Goal: Task Accomplishment & Management: Manage account settings

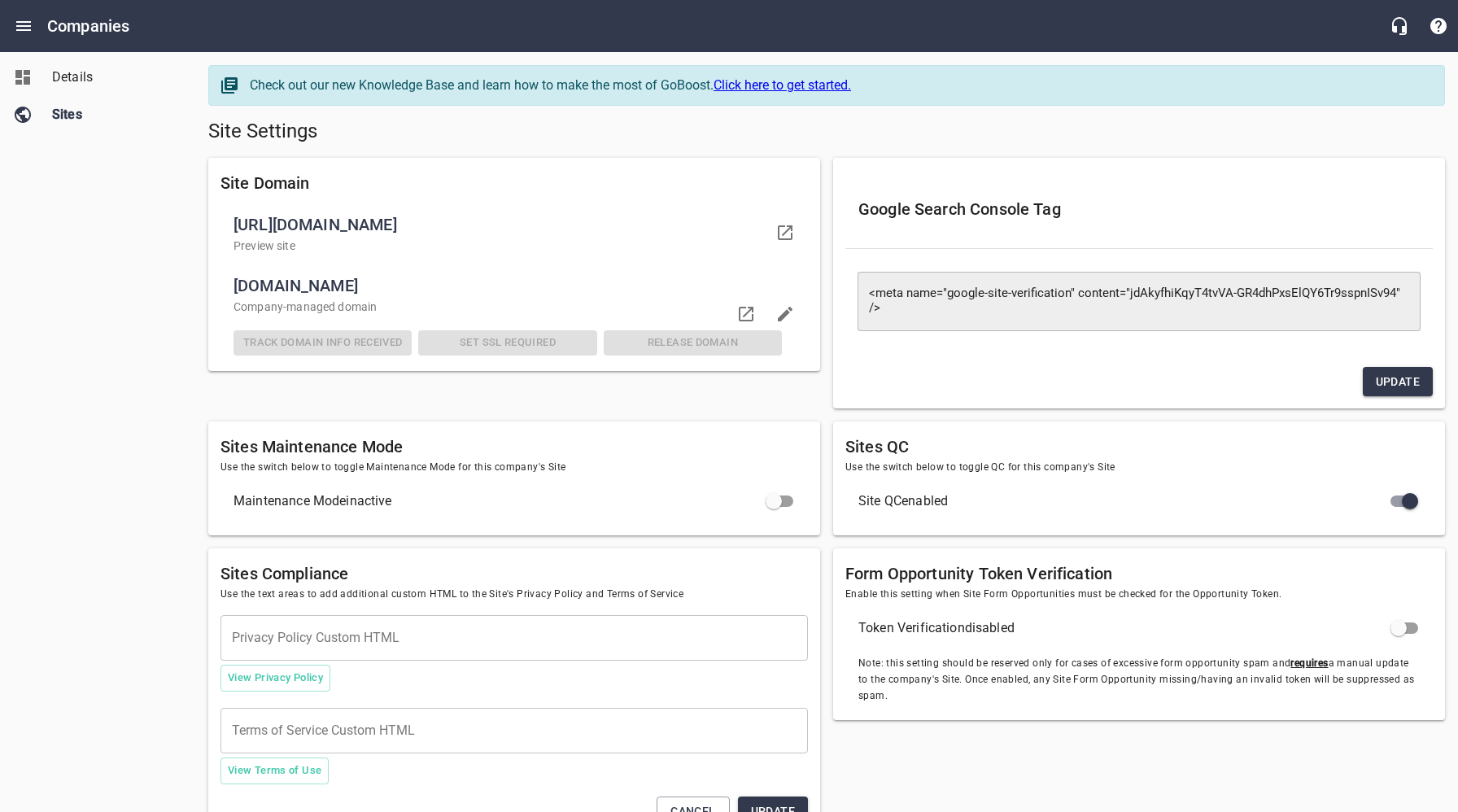
click at [100, 272] on div "Details Sites" at bounding box center [98, 406] width 196 height 812
click at [75, 78] on span "Details" at bounding box center [113, 78] width 123 height 20
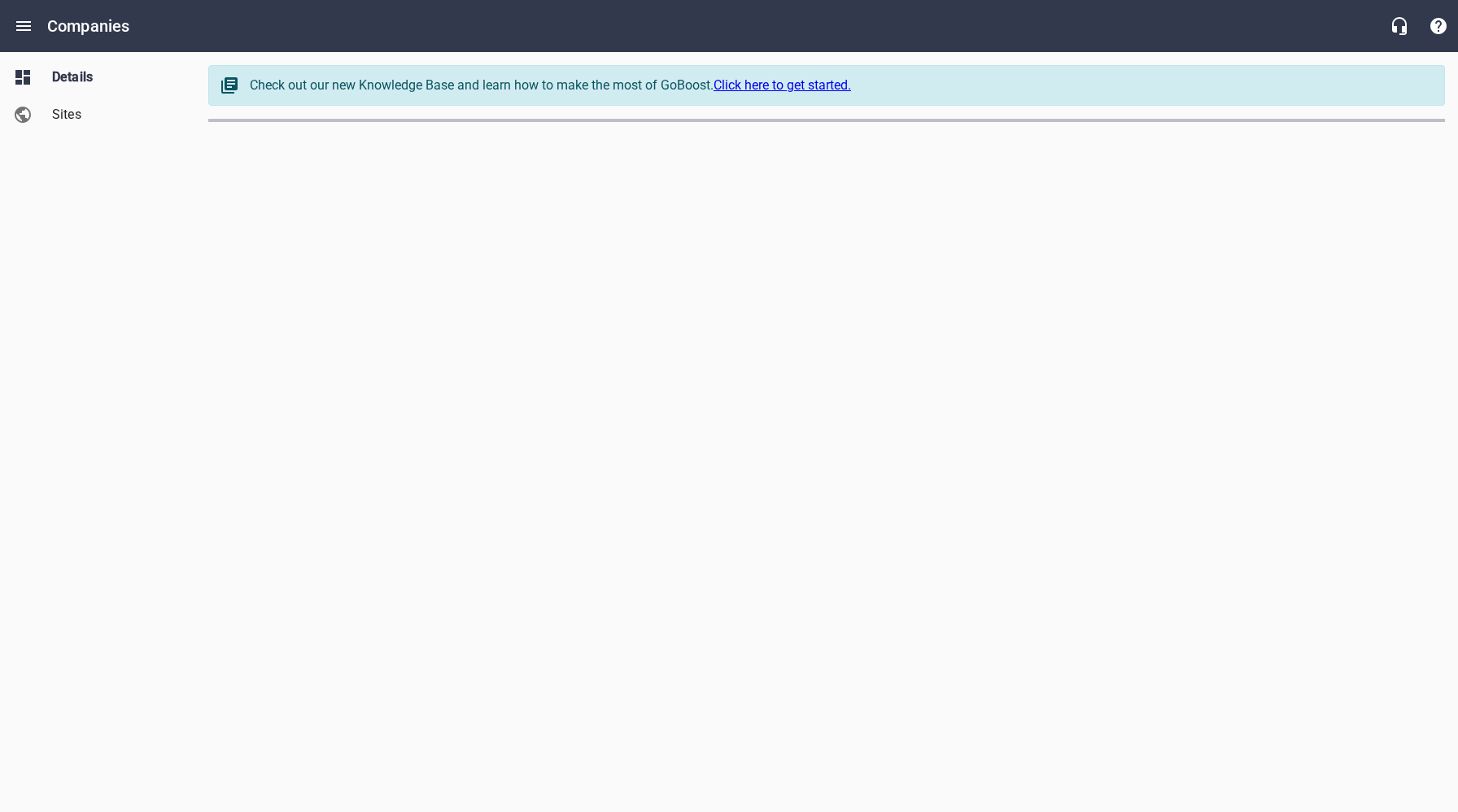
select select "[US_STATE]"
select select "63"
select select "[US_STATE]"
select select "62"
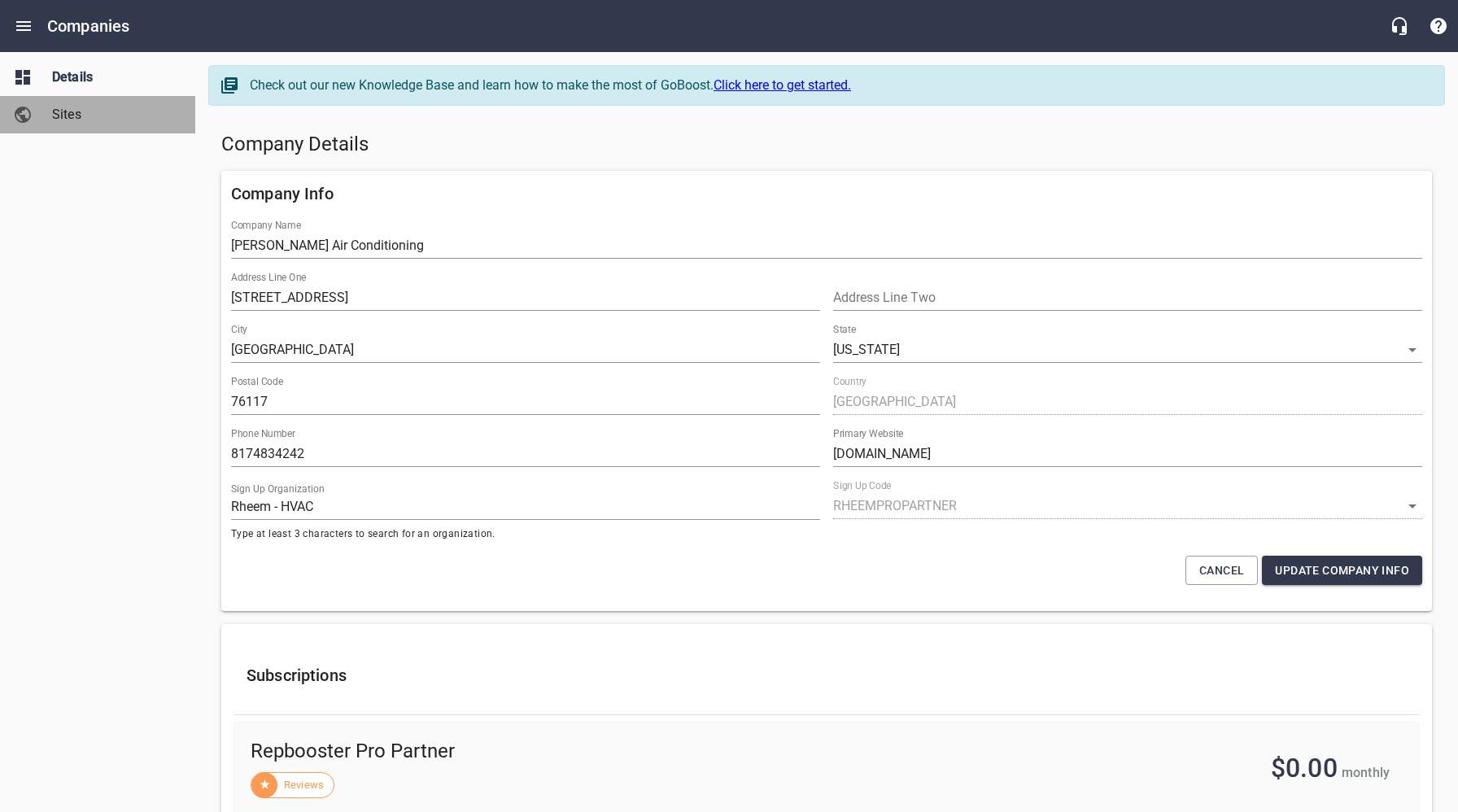
click at [78, 118] on span "Sites" at bounding box center [113, 115] width 123 height 20
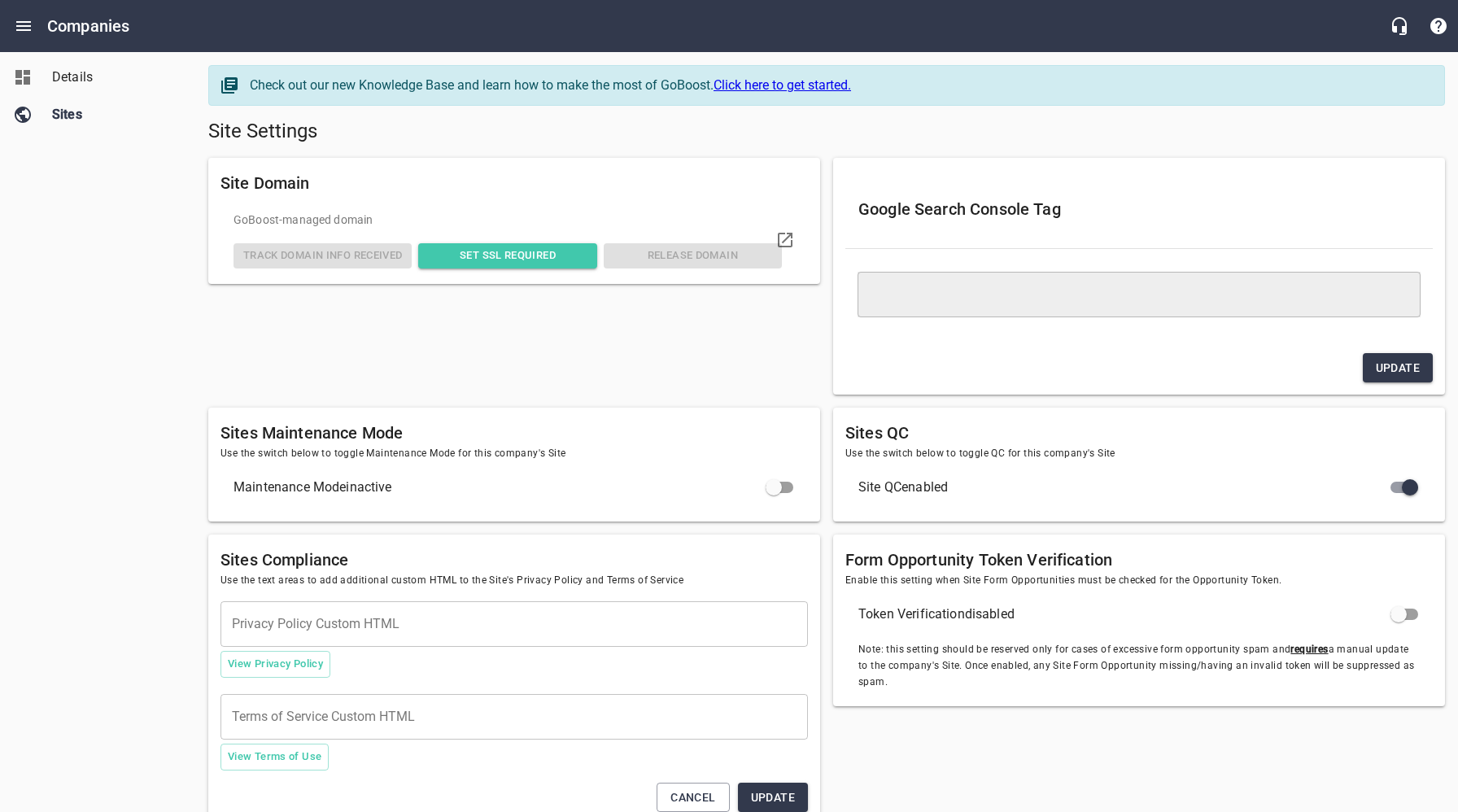
type textarea "<meta name="google-site-verification" content="LLhsw8kDkHrTL6WfmfLr14W6oyzXs_KA…"
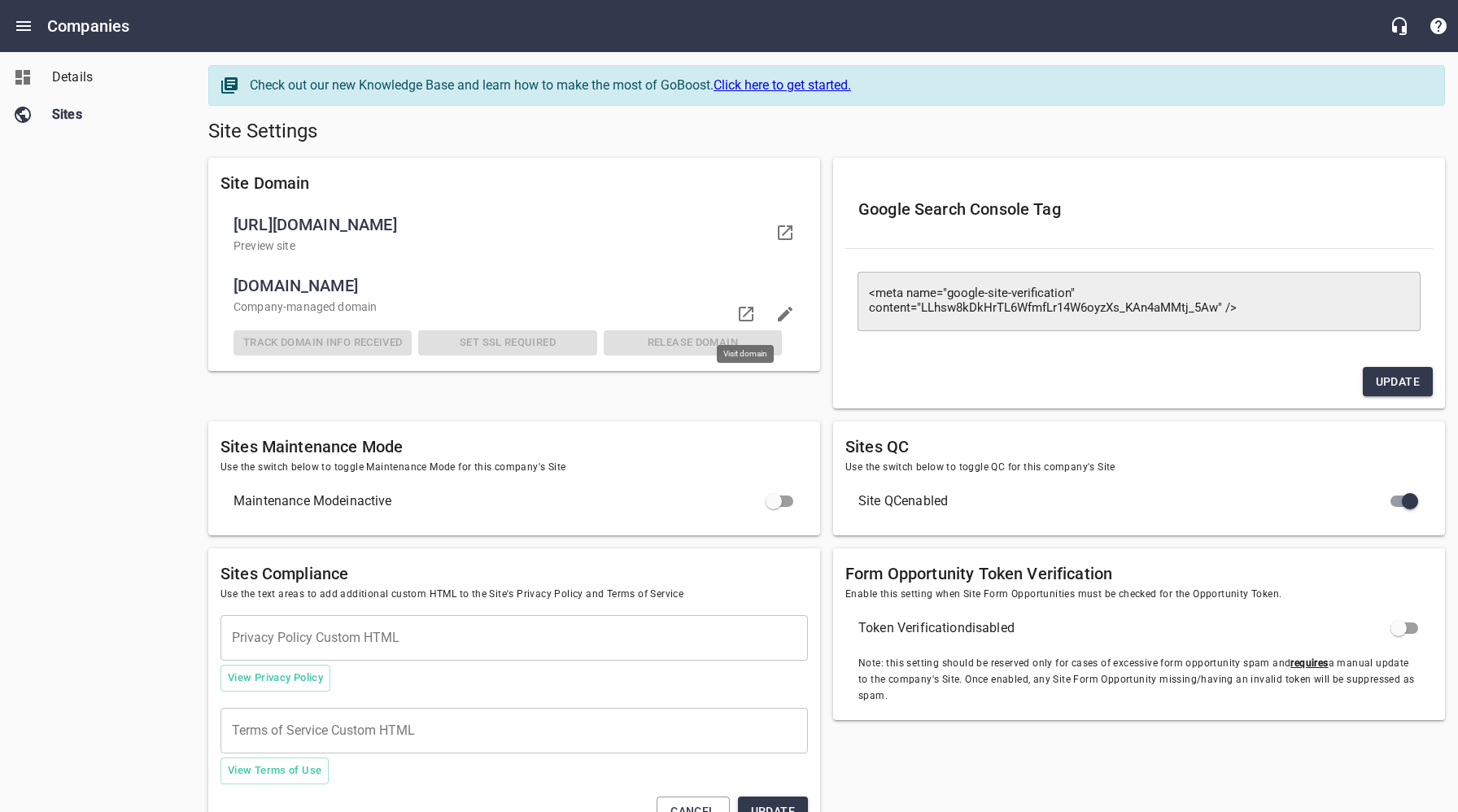
click at [748, 315] on icon at bounding box center [746, 315] width 20 height 20
click at [88, 79] on span "Details" at bounding box center [113, 78] width 123 height 20
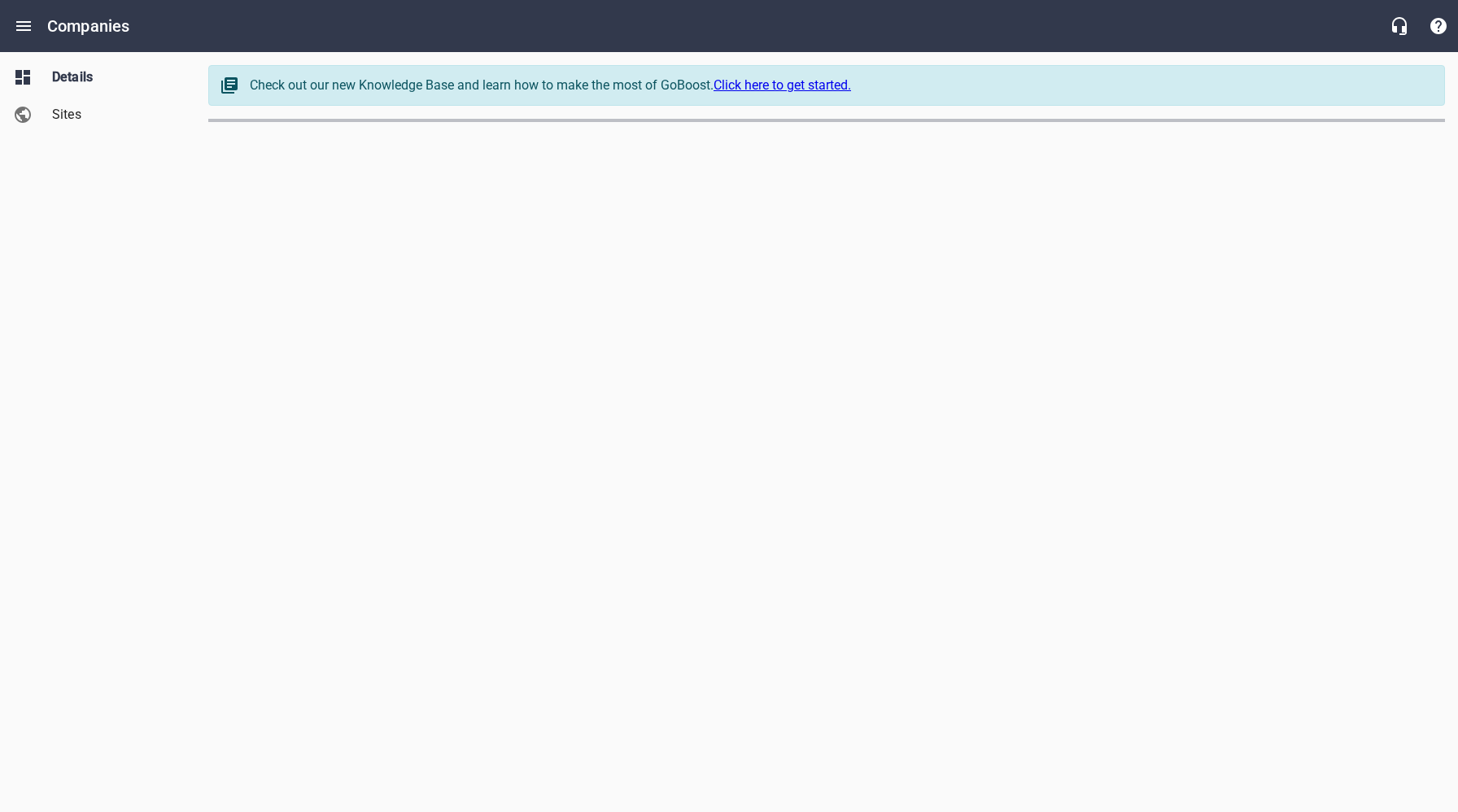
select select "[US_STATE]"
select select "62"
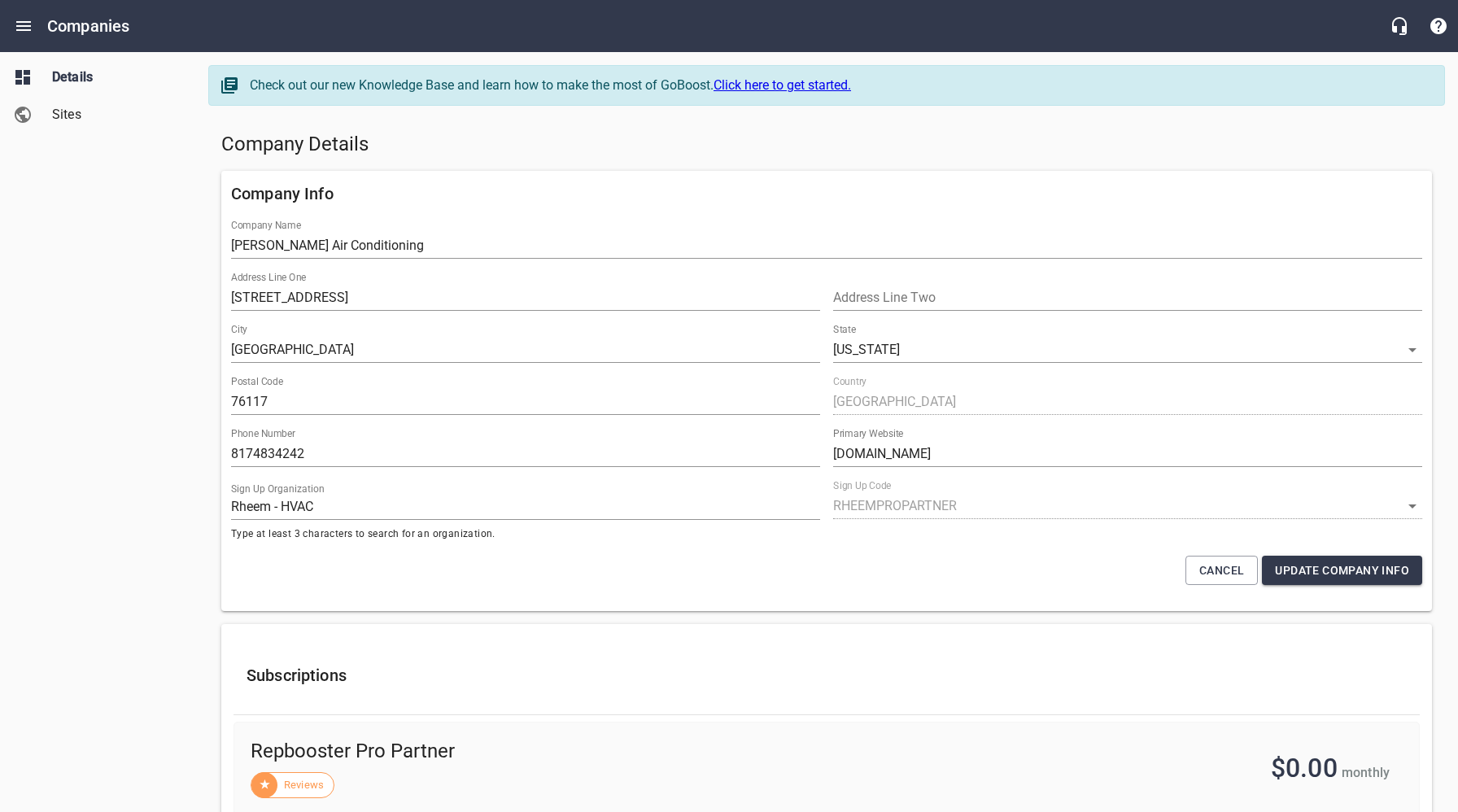
click at [64, 107] on span "Sites" at bounding box center [113, 115] width 123 height 20
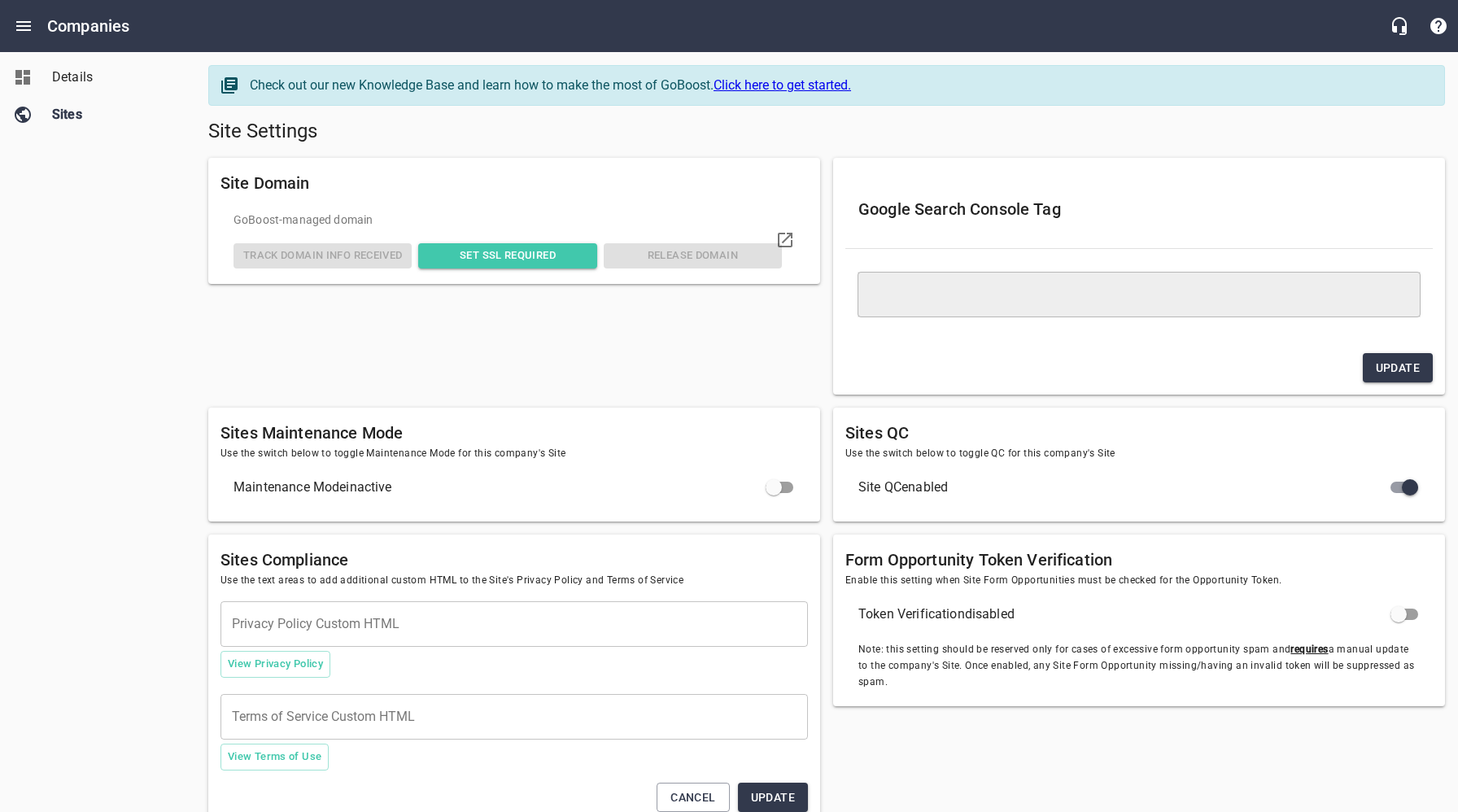
type textarea "<meta name="google-site-verification" content="LLhsw8kDkHrTL6WfmfLr14W6oyzXs_KA…"
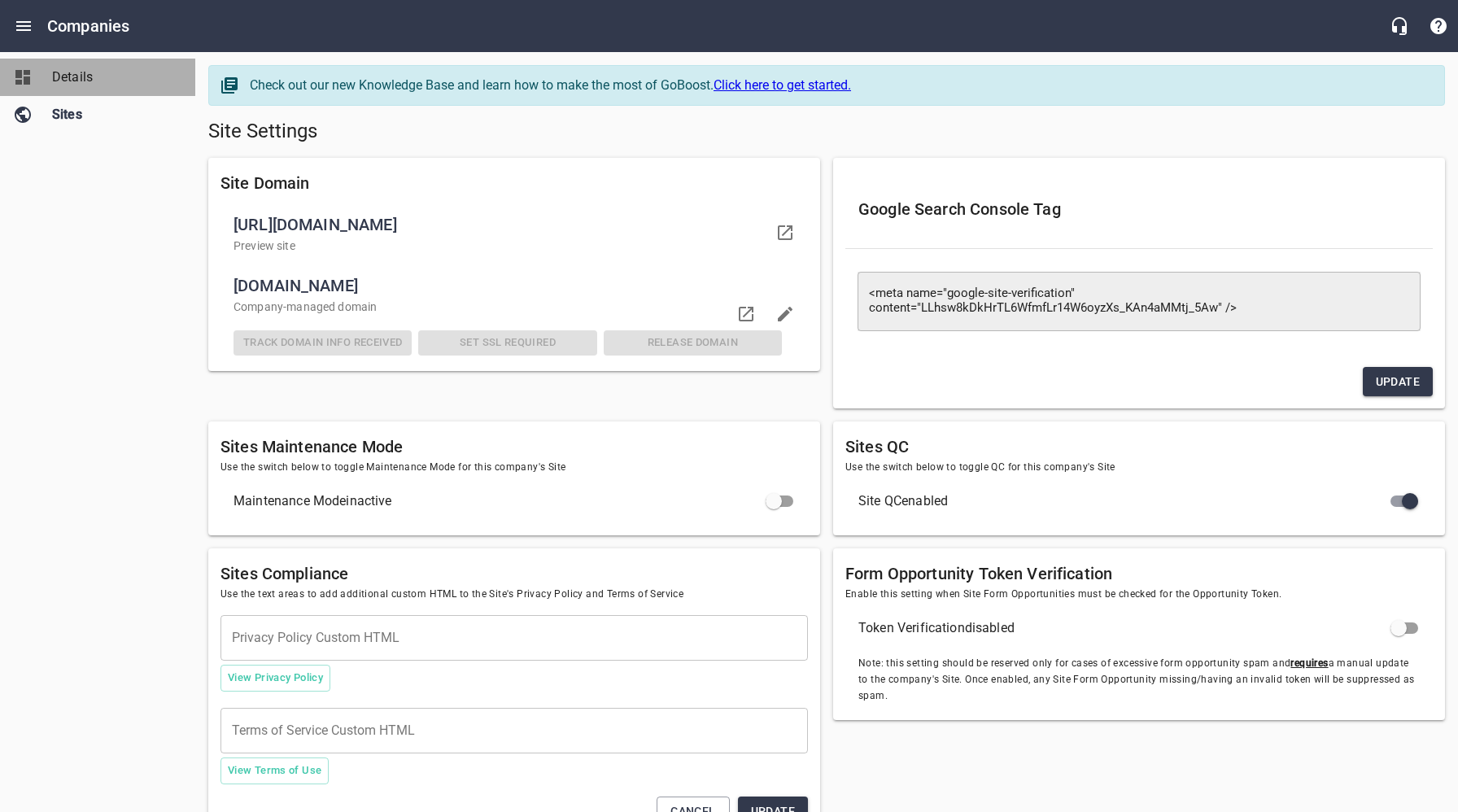
click at [69, 83] on span "Details" at bounding box center [113, 78] width 123 height 20
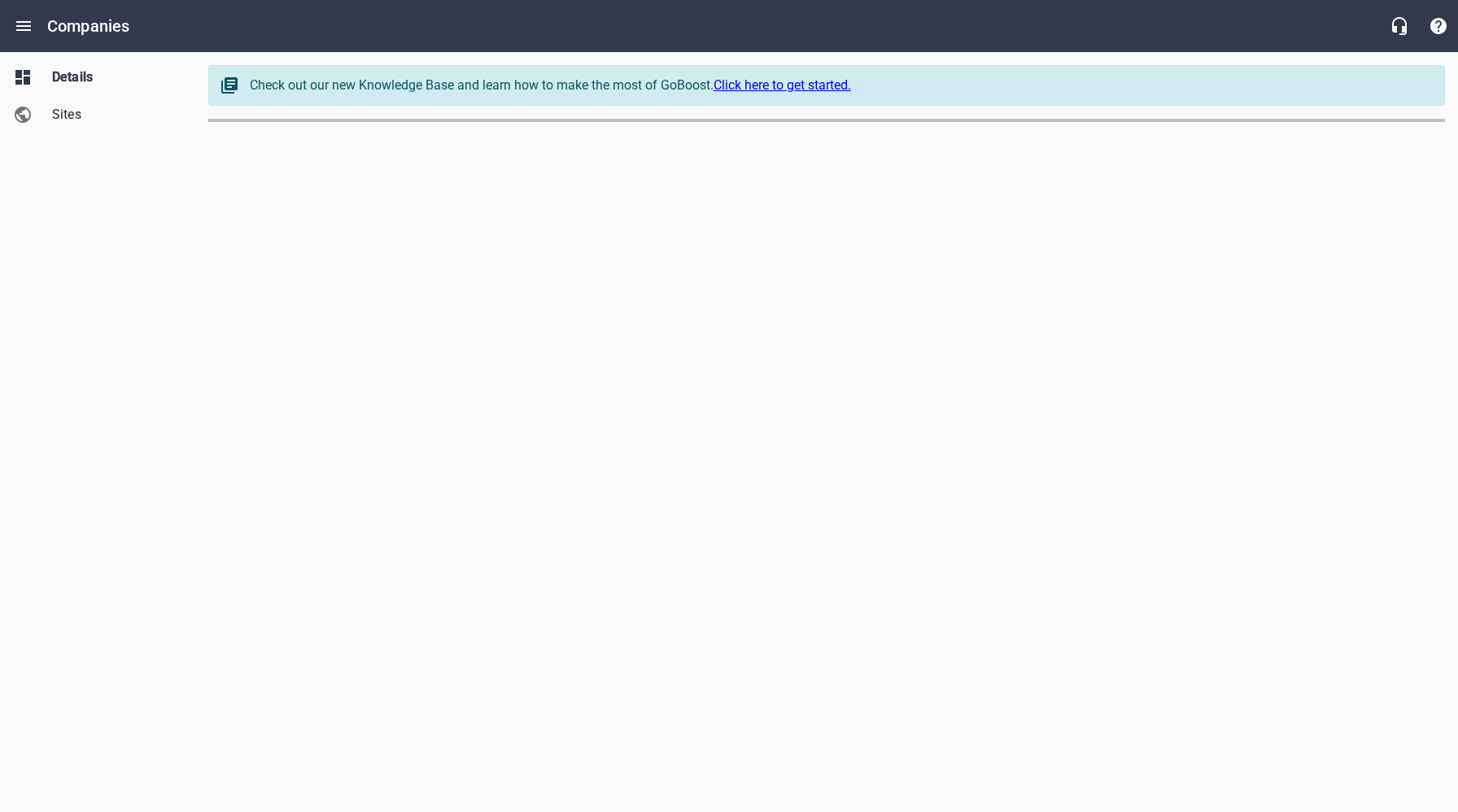
select select "[US_STATE]"
select select "62"
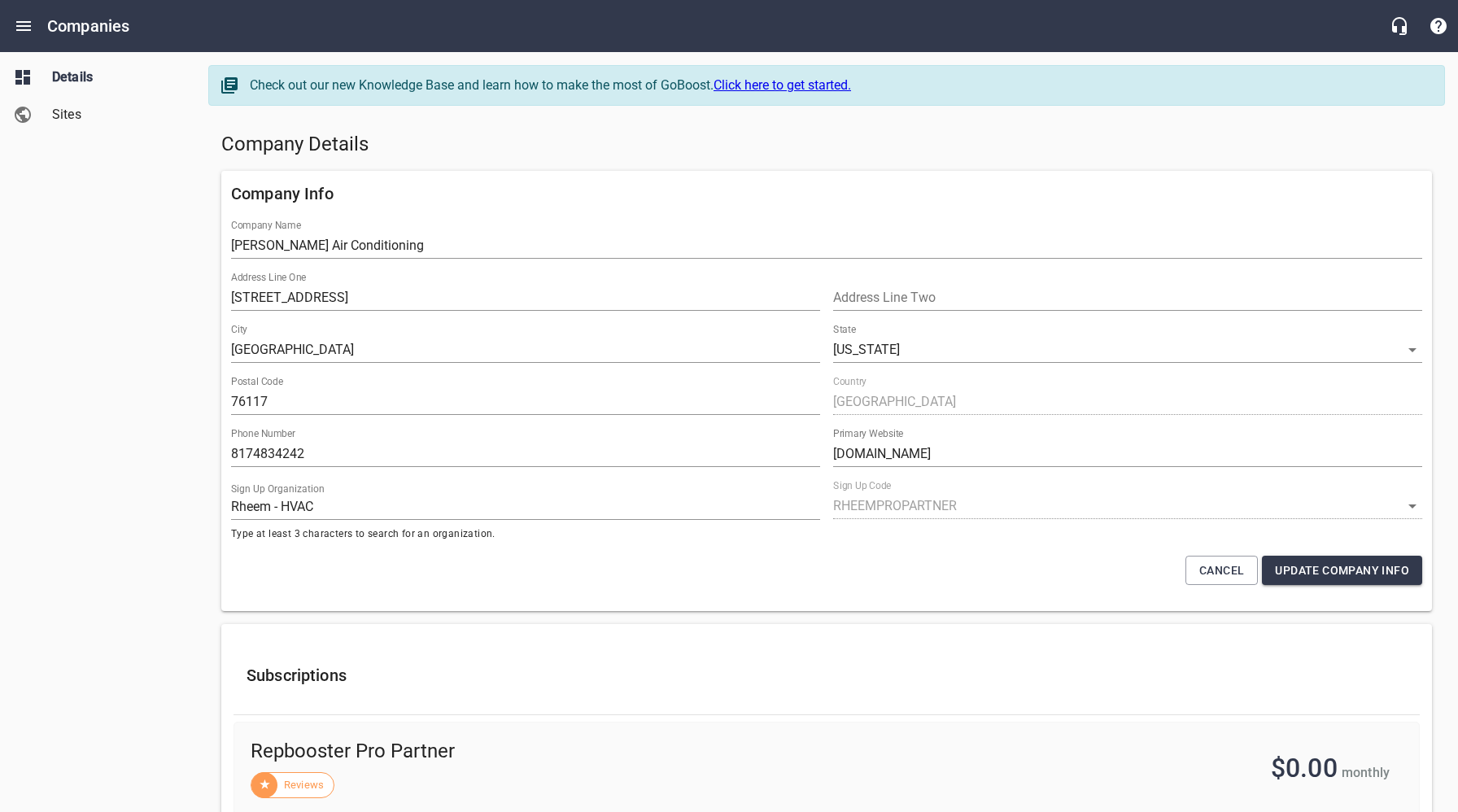
click at [99, 212] on div "Details Sites" at bounding box center [98, 406] width 196 height 812
